Goal: Information Seeking & Learning: Find contact information

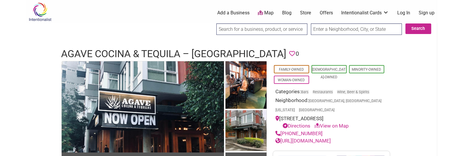
click at [133, 49] on h1 "Agave Cocina & Tequila – West Seattle" at bounding box center [173, 54] width 225 height 14
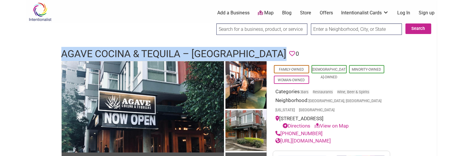
click at [133, 49] on h1 "Agave Cocina & Tequila – West Seattle" at bounding box center [173, 54] width 225 height 14
copy h1 "Agave Cocina & Tequila – West Seattle"
drag, startPoint x: 317, startPoint y: 122, endPoint x: 282, endPoint y: 127, distance: 35.0
click at [282, 130] on div "(206) 420-7558" at bounding box center [332, 134] width 112 height 8
copy link "(206) 420-7558"
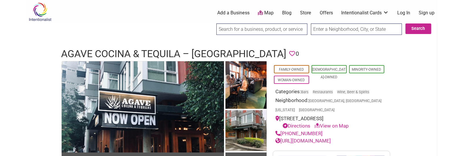
drag, startPoint x: 345, startPoint y: 133, endPoint x: 359, endPoint y: 129, distance: 14.0
click at [359, 137] on div "https://agavecocina.com/" at bounding box center [332, 141] width 112 height 8
click at [311, 138] on link "https://agavecocina.com/" at bounding box center [303, 141] width 55 height 6
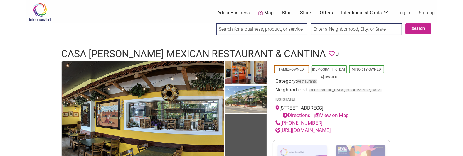
click at [167, 50] on h1 "Casa Rojas Mexican Restaurant & Cantina" at bounding box center [193, 54] width 265 height 14
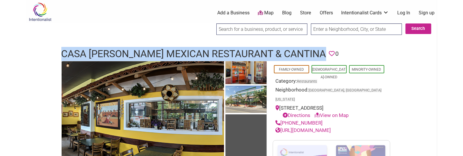
click at [167, 50] on h1 "Casa Rojas Mexican Restaurant & Cantina" at bounding box center [193, 54] width 265 height 14
copy h1 "Casa Rojas Mexican Restaurant & Cantina"
drag, startPoint x: 327, startPoint y: 121, endPoint x: 281, endPoint y: 121, distance: 45.2
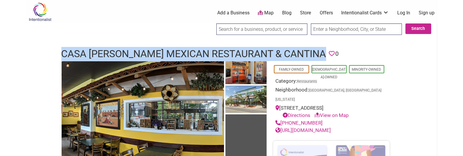
click at [281, 121] on div "(206) 855-7999" at bounding box center [332, 123] width 112 height 8
copy link "(206) 855-7999"
click at [331, 129] on link "https://casarojascantina.com/" at bounding box center [303, 130] width 55 height 6
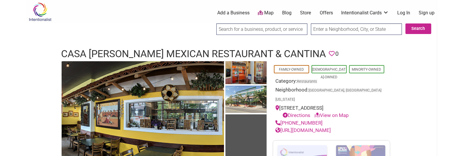
click at [124, 53] on h1 "Casa Rojas Mexican Restaurant & Cantina" at bounding box center [193, 54] width 265 height 14
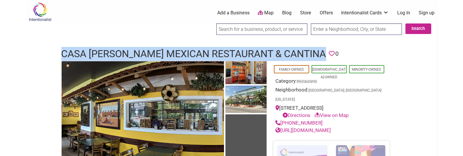
click at [124, 53] on h1 "Casa Rojas Mexican Restaurant & Cantina" at bounding box center [193, 54] width 265 height 14
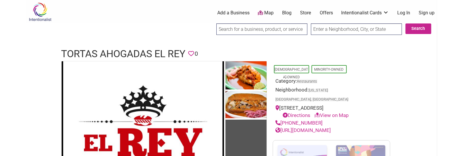
click at [128, 48] on h1 "Tortas Ahogadas El Rey" at bounding box center [123, 54] width 124 height 14
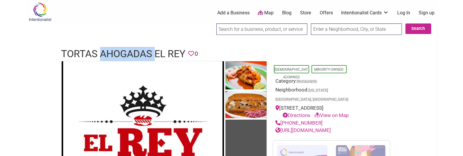
click at [128, 48] on h1 "Tortas Ahogadas El Rey" at bounding box center [123, 54] width 124 height 14
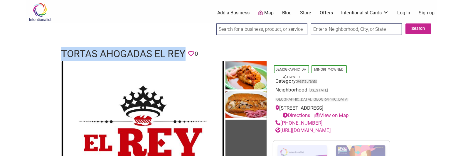
click at [128, 48] on h1 "Tortas Ahogadas El Rey" at bounding box center [123, 54] width 124 height 14
copy h1 "Tortas Ahogadas El Rey"
drag, startPoint x: 319, startPoint y: 113, endPoint x: 282, endPoint y: 114, distance: 36.7
click at [282, 119] on div "(323) 387-4156" at bounding box center [332, 123] width 112 height 8
copy link "(323) 387-4156"
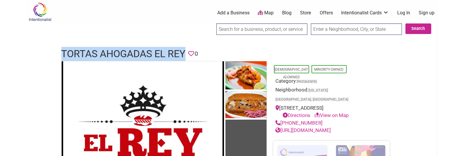
click at [327, 127] on link "https://www.facebook.com/TortasAhogadasElRey/" at bounding box center [303, 130] width 55 height 6
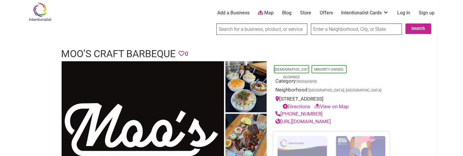
click at [100, 53] on h1 "Moo’s Craft Barbeque" at bounding box center [118, 54] width 114 height 14
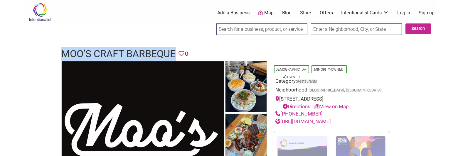
click at [100, 53] on h1 "Moo’s Craft Barbeque" at bounding box center [118, 54] width 114 height 14
copy h1 "Moo’s Craft Barbeque"
drag, startPoint x: 310, startPoint y: 115, endPoint x: 281, endPoint y: 112, distance: 29.0
click at [281, 112] on div "(323) 686-4133" at bounding box center [332, 114] width 112 height 8
copy link "(323) 686-4133"
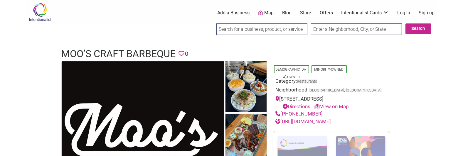
click at [331, 122] on link "http://mooscraftbarbecue.com/" at bounding box center [303, 122] width 55 height 6
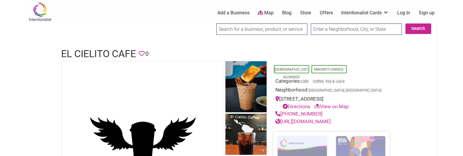
click at [117, 51] on h1 "El Cielito Cafe" at bounding box center [98, 54] width 75 height 14
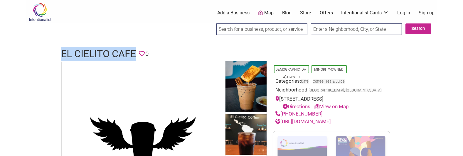
click at [117, 51] on h1 "El Cielito Cafe" at bounding box center [98, 54] width 75 height 14
copy h1 "El Cielito Cafe"
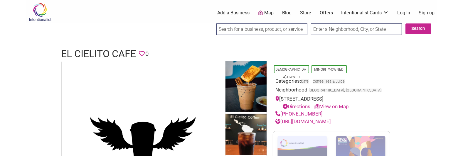
click at [180, 42] on div at bounding box center [231, 42] width 411 height 6
drag, startPoint x: 330, startPoint y: 114, endPoint x: 282, endPoint y: 113, distance: 47.9
click at [282, 113] on div "[PHONE_NUMBER]" at bounding box center [332, 114] width 112 height 8
copy link "[PHONE_NUMBER]"
click at [328, 119] on link "[URL][DOMAIN_NAME]" at bounding box center [303, 122] width 55 height 6
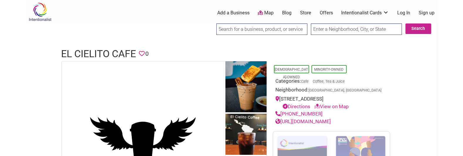
click at [108, 52] on h1 "El Cielito Cafe" at bounding box center [98, 54] width 75 height 14
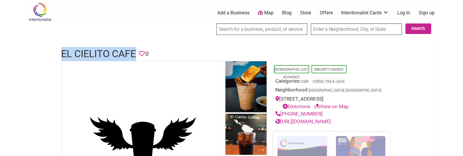
click at [108, 52] on h1 "El Cielito Cafe" at bounding box center [98, 54] width 75 height 14
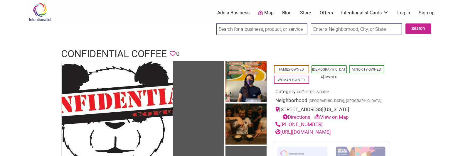
click at [94, 53] on h1 "Confidential Coffee" at bounding box center [114, 54] width 106 height 14
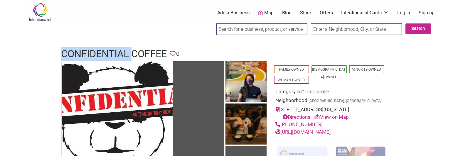
click at [94, 53] on h1 "Confidential Coffee" at bounding box center [114, 54] width 106 height 14
copy h1 "Confidential Coffee"
drag, startPoint x: 318, startPoint y: 132, endPoint x: 282, endPoint y: 131, distance: 36.1
click at [282, 129] on div "(562) 349-0271" at bounding box center [332, 125] width 112 height 8
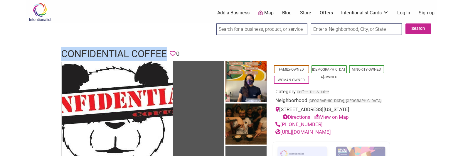
copy link "(562) 349-0271"
click at [322, 135] on link "https://confidentialcoffee.com/" at bounding box center [303, 132] width 55 height 6
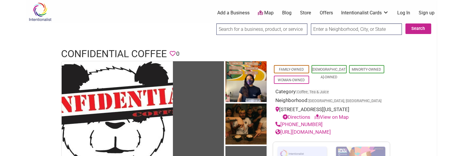
click at [126, 51] on h1 "Confidential Coffee" at bounding box center [114, 54] width 106 height 14
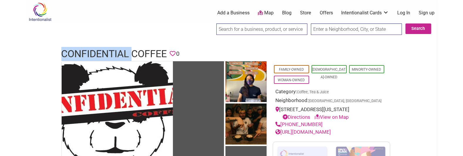
click at [126, 51] on h1 "Confidential Coffee" at bounding box center [114, 54] width 106 height 14
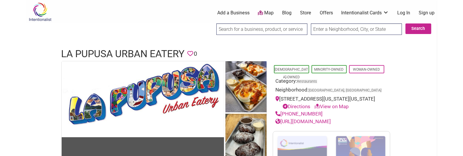
click at [140, 51] on h1 "La Pupusa Urban Eatery" at bounding box center [122, 54] width 123 height 14
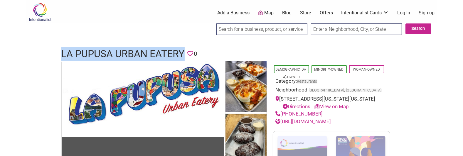
click at [140, 51] on h1 "La Pupusa Urban Eatery" at bounding box center [122, 54] width 123 height 14
copy h1 "La Pupusa Urban Eatery"
drag, startPoint x: 327, startPoint y: 122, endPoint x: 282, endPoint y: 123, distance: 44.6
click at [282, 118] on div "(213) 749-4573" at bounding box center [332, 114] width 112 height 8
copy link "(213) 749-4573"
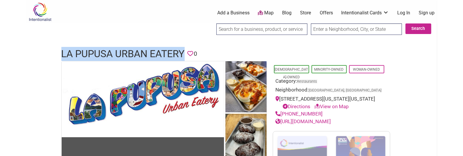
click at [331, 124] on link "https://www.lapupusaurbana.com/" at bounding box center [303, 122] width 55 height 6
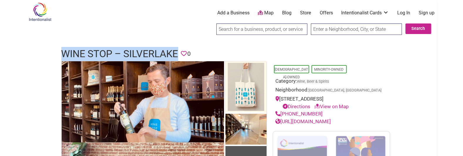
drag, startPoint x: 323, startPoint y: 114, endPoint x: 281, endPoint y: 111, distance: 42.4
click at [281, 111] on div "(888) 946-3329" at bounding box center [332, 114] width 112 height 8
copy link "[PHONE_NUMBER]"
click at [322, 119] on link "https://mywinestop.com/" at bounding box center [303, 122] width 55 height 6
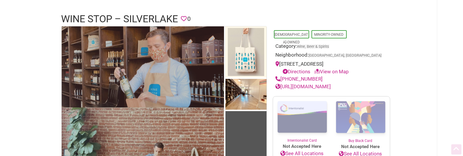
drag, startPoint x: 205, startPoint y: 41, endPoint x: 205, endPoint y: 60, distance: 19.1
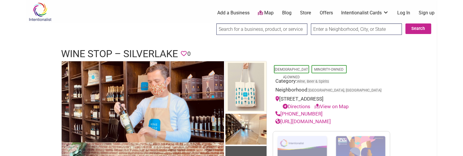
drag, startPoint x: 417, startPoint y: 74, endPoint x: 391, endPoint y: 39, distance: 43.9
click at [138, 51] on h1 "Wine Stop – Silverlake" at bounding box center [119, 54] width 117 height 14
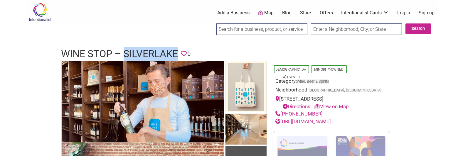
click at [138, 51] on h1 "Wine Stop – Silverlake" at bounding box center [119, 54] width 117 height 14
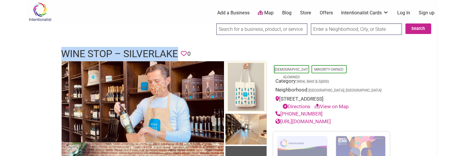
click at [138, 51] on h1 "Wine Stop – Silverlake" at bounding box center [119, 54] width 117 height 14
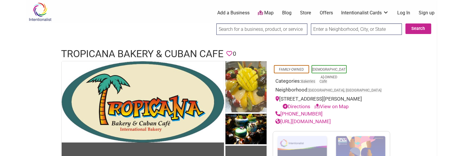
click at [129, 54] on h1 "Tropicana Bakery & Cuban Cafe" at bounding box center [142, 54] width 162 height 14
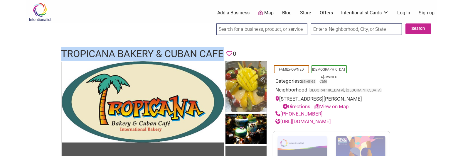
click at [129, 54] on h1 "Tropicana Bakery & Cuban Cafe" at bounding box center [142, 54] width 162 height 14
copy h1 "Tropicana Bakery & Cuban Cafe"
drag, startPoint x: 319, startPoint y: 111, endPoint x: 281, endPoint y: 111, distance: 38.5
click at [281, 111] on div "(562) 806-8343" at bounding box center [332, 114] width 112 height 8
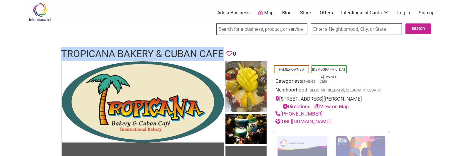
copy link "(562) 806-8343"
click at [331, 124] on link "http://www.TropicanaBakeryandCubanCafe.com/" at bounding box center [303, 122] width 55 height 6
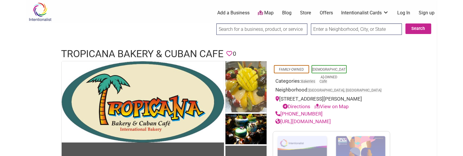
click at [140, 51] on h1 "Tropicana Bakery & Cuban Cafe" at bounding box center [142, 54] width 162 height 14
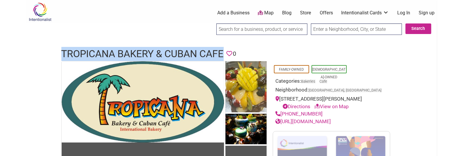
click at [140, 51] on h1 "Tropicana Bakery & Cuban Cafe" at bounding box center [142, 54] width 162 height 14
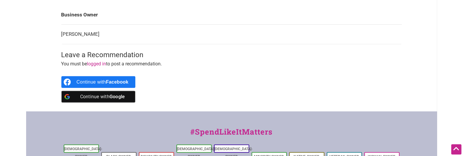
drag, startPoint x: 153, startPoint y: 29, endPoint x: 153, endPoint y: 52, distance: 23.2
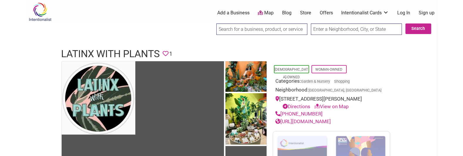
click at [115, 48] on h1 "Latinx With Plants" at bounding box center [110, 54] width 99 height 14
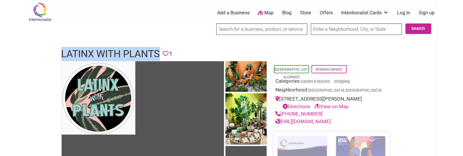
click at [115, 48] on h1 "Latinx With Plants" at bounding box center [110, 54] width 99 height 14
copy h1 "Latinx With Plants"
drag, startPoint x: 320, startPoint y: 121, endPoint x: 282, endPoint y: 121, distance: 37.9
click at [282, 118] on div "(323) 891-5135" at bounding box center [332, 114] width 112 height 8
copy link "(323) 891-5135"
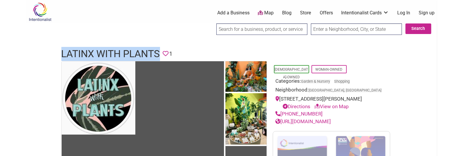
click at [328, 124] on link "http://latinxwithplants.com/" at bounding box center [303, 122] width 55 height 6
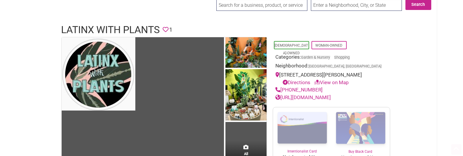
drag, startPoint x: 279, startPoint y: 56, endPoint x: 279, endPoint y: 79, distance: 23.5
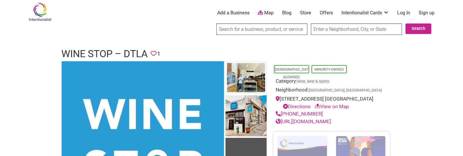
click at [100, 51] on h1 "Wine Stop – DTLA" at bounding box center [104, 54] width 86 height 14
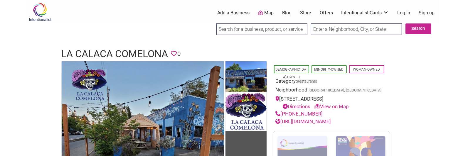
click at [105, 54] on h1 "La Calaca Comelona" at bounding box center [114, 54] width 107 height 14
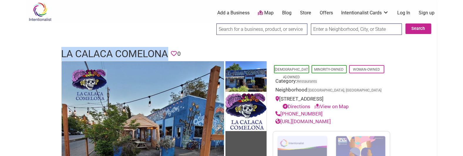
click at [105, 54] on h1 "La Calaca Comelona" at bounding box center [114, 54] width 107 height 14
copy h1 "La Calaca Comelona"
drag, startPoint x: 318, startPoint y: 114, endPoint x: 281, endPoint y: 112, distance: 37.3
click at [281, 112] on div "(503) 239-9675" at bounding box center [332, 114] width 112 height 8
copy link "(503) 239-9675"
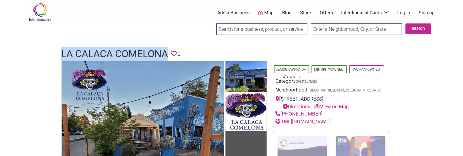
click at [318, 121] on link "https://lacalacacomelona.com/" at bounding box center [303, 122] width 55 height 6
click at [328, 112] on div "(503) 239-9675" at bounding box center [332, 114] width 112 height 8
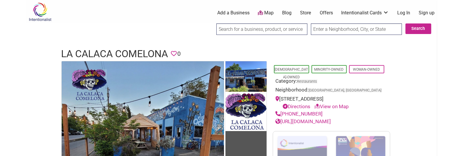
click at [142, 53] on h1 "La Calaca Comelona" at bounding box center [114, 54] width 107 height 14
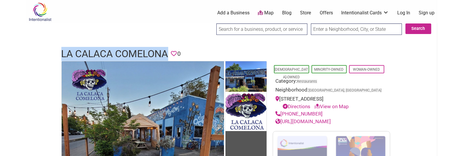
click at [142, 53] on h1 "La Calaca Comelona" at bounding box center [114, 54] width 107 height 14
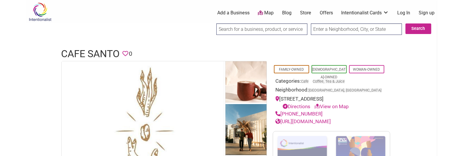
click at [104, 53] on h1 "Cafe Santo" at bounding box center [90, 54] width 58 height 14
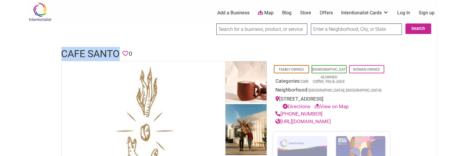
click at [104, 53] on h1 "Cafe Santo" at bounding box center [90, 54] width 58 height 14
copy h1 "Cafe Santo"
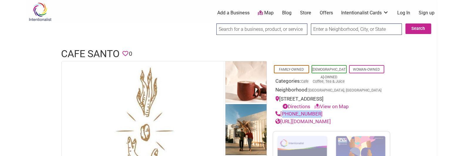
drag, startPoint x: 320, startPoint y: 114, endPoint x: 281, endPoint y: 111, distance: 38.9
click at [281, 111] on div "[PHONE_NUMBER]" at bounding box center [332, 114] width 112 height 8
copy link "[PHONE_NUMBER]"
click at [328, 119] on link "[URL][DOMAIN_NAME]" at bounding box center [303, 122] width 55 height 6
